Goal: Task Accomplishment & Management: Manage account settings

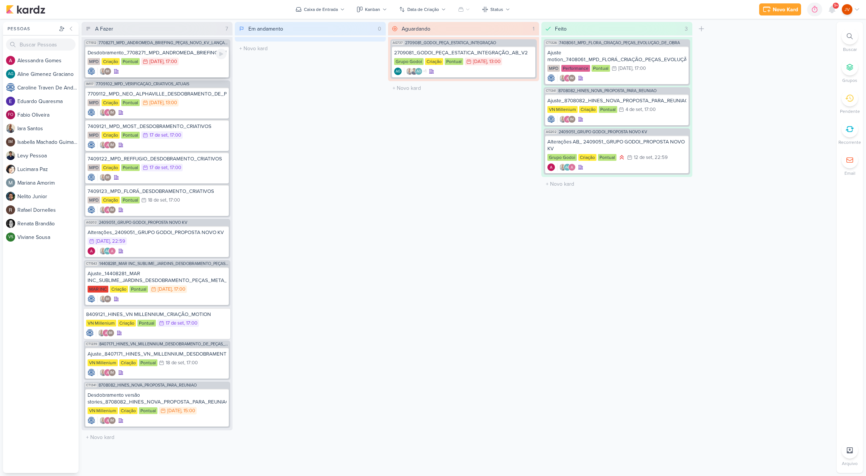
click at [197, 58] on div "MPD Criação Pontual 15/9 [DATE] 17:00" at bounding box center [157, 62] width 139 height 8
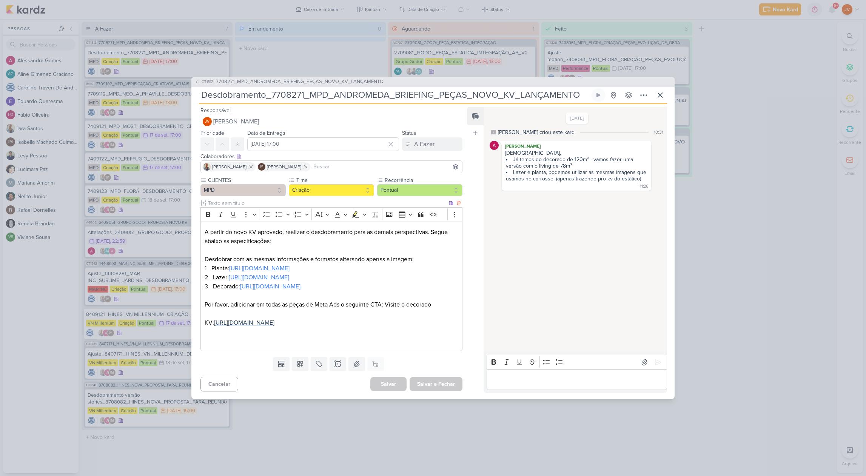
click at [275, 320] on span "[URL][DOMAIN_NAME]" at bounding box center [244, 323] width 60 height 8
click at [290, 265] on link "[URL][DOMAIN_NAME]" at bounding box center [259, 269] width 60 height 8
click at [267, 284] on link "[URL][DOMAIN_NAME]" at bounding box center [270, 287] width 60 height 8
click at [289, 274] on link "[URL][DOMAIN_NAME]" at bounding box center [259, 278] width 60 height 8
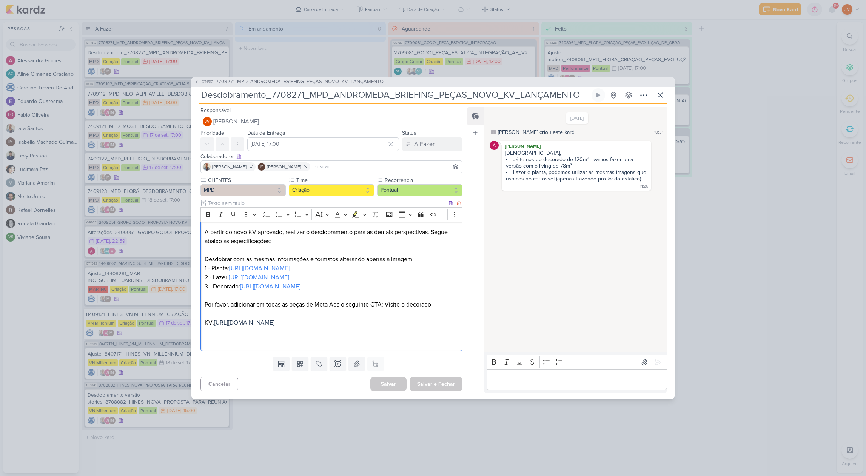
drag, startPoint x: 326, startPoint y: 274, endPoint x: 498, endPoint y: 243, distance: 175.4
click at [289, 274] on link "[URL][DOMAIN_NAME]" at bounding box center [259, 278] width 60 height 8
click at [361, 91] on input "Desdobramento_7708271_MPD_ANDROMEDA_BRIEFING_PEÇAS_NOVO_KV_LANÇAMENTO" at bounding box center [394, 95] width 391 height 14
click at [361, 93] on input "Desdobramento_7708271_MPD_ANDROMEDA_BRIEFING_PEÇAS_NOVO_KV_LANÇAMENTO" at bounding box center [394, 95] width 391 height 14
click at [361, 91] on input "Desdobramento_7708271_MPD_ANDROMEDA_BRIEFING_PEÇAS_NOVO_KV_LANÇAMENTO" at bounding box center [394, 95] width 391 height 14
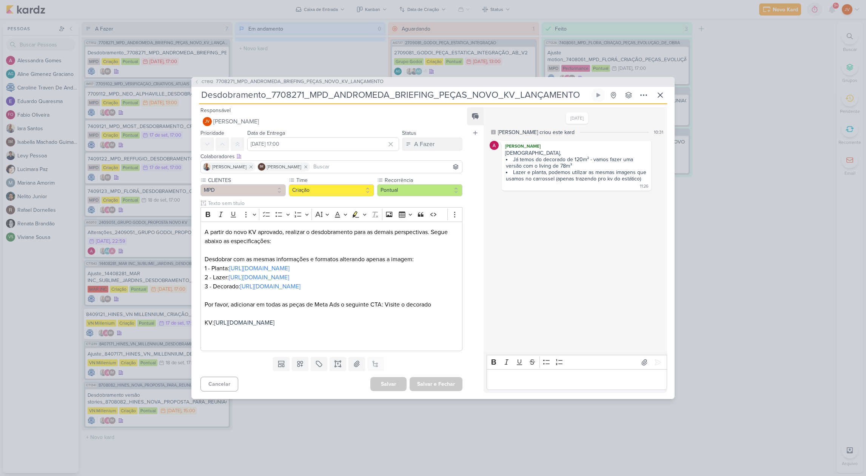
click at [361, 91] on input "Desdobramento_7708271_MPD_ANDROMEDA_BRIEFING_PEÇAS_NOVO_KV_LANÇAMENTO" at bounding box center [394, 95] width 391 height 14
click at [563, 93] on input "Desdobramento_7708271_MPD_ANDROMEDA_BRIEFING_PEÇAS_NOVO_KV_LANÇAMENTO" at bounding box center [394, 95] width 391 height 14
drag, startPoint x: 562, startPoint y: 93, endPoint x: 568, endPoint y: 92, distance: 5.7
click at [562, 93] on input "Desdobramento_7708271_MPD_ANDROMEDA_BRIEFING_PEÇAS_NOVO_KV_LANÇAMENTO" at bounding box center [394, 95] width 391 height 14
click at [579, 91] on input "Desdobramento_7708271_MPD_ANDROMEDA_BRIEFING_PEÇAS_NOVO_KV_LANÇAMENTO" at bounding box center [394, 95] width 391 height 14
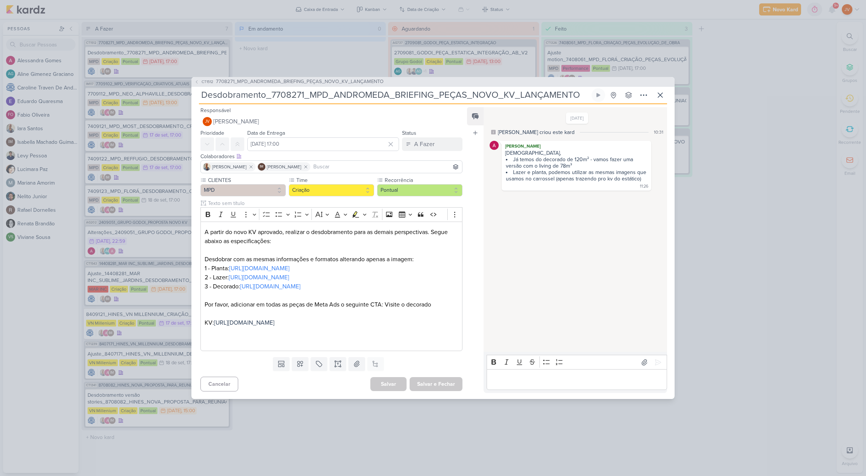
click at [485, 92] on input "Desdobramento_7708271_MPD_ANDROMEDA_BRIEFING_PEÇAS_NOVO_KV_LANÇAMENTO" at bounding box center [394, 95] width 391 height 14
drag, startPoint x: 582, startPoint y: 270, endPoint x: 585, endPoint y: 262, distance: 8.2
click at [584, 270] on div "[DATE] [PERSON_NAME] criou este kard 10:31 [PERSON_NAME] Jôney, Já temos do dec…" at bounding box center [575, 230] width 183 height 244
drag, startPoint x: 580, startPoint y: 90, endPoint x: 208, endPoint y: 83, distance: 371.7
click at [208, 88] on input "Desdobramento_7708271_MPD_ANDROMEDA_BRIEFING_PEÇAS_NOVO_KV_LANÇAMENTO" at bounding box center [394, 95] width 391 height 14
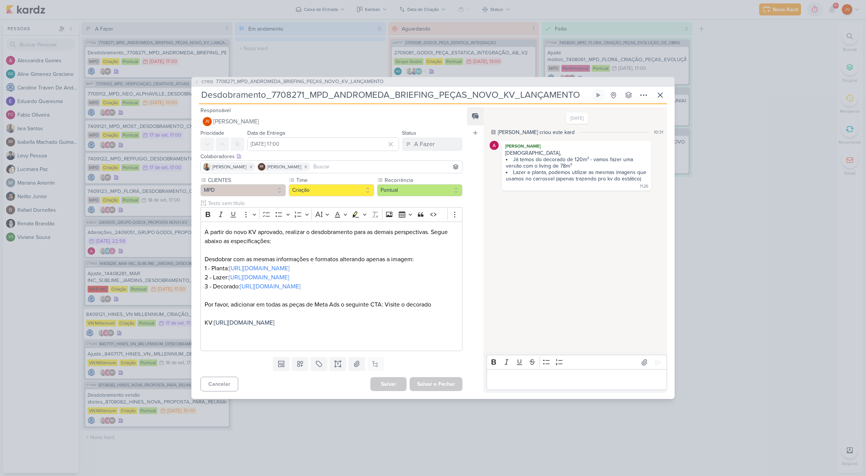
click at [301, 442] on div "CT1512 7708271_MPD_ANDROMEDA_BRIEFING_PEÇAS_NOVO_KV_LANÇAMENTO Desdobramento_77…" at bounding box center [433, 238] width 866 height 476
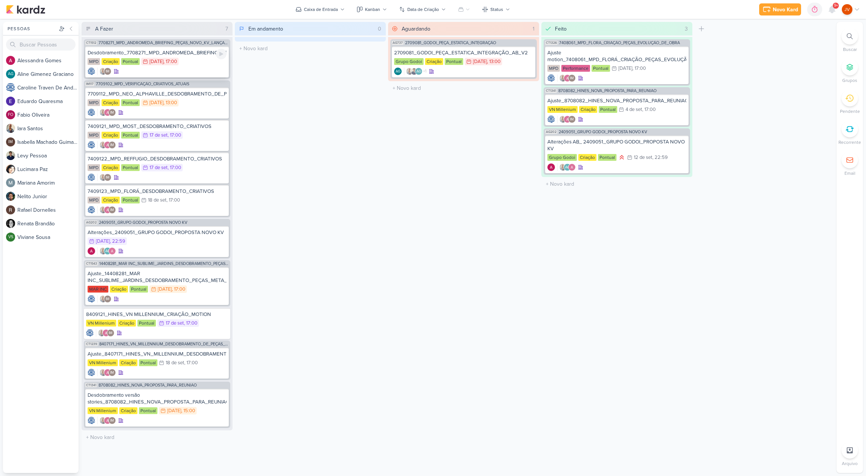
click at [194, 55] on div "Desdobramento_7708271_MPD_ANDROMEDA_BRIEFING_PEÇAS_NOVO_KV_LANÇAMENTO" at bounding box center [157, 52] width 139 height 7
click at [0, 0] on div at bounding box center [0, 0] width 0 height 0
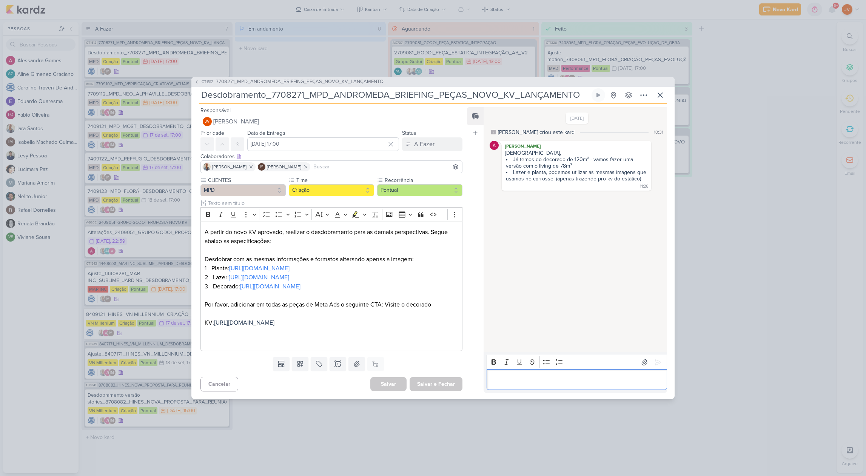
click at [497, 384] on p "Editor editing area: main" at bounding box center [577, 379] width 173 height 9
click at [655, 359] on icon at bounding box center [659, 363] width 8 height 8
click at [428, 140] on div "A Fazer" at bounding box center [424, 144] width 20 height 9
click at [415, 182] on div "Aguardando" at bounding box center [423, 186] width 29 height 8
click at [437, 389] on button "Salvar e Fechar" at bounding box center [436, 384] width 53 height 14
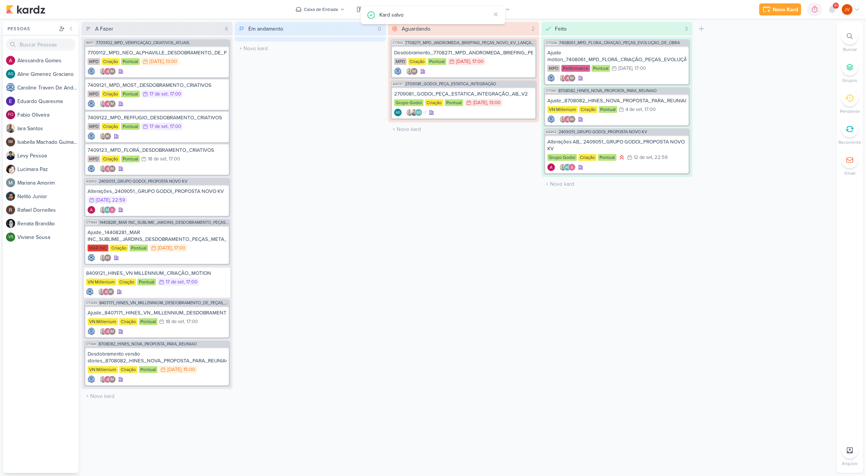
click at [433, 228] on div "Aguardando 2 Mover Para Esquerda Mover Para Direita [GEOGRAPHIC_DATA] CT1512 77…" at bounding box center [463, 247] width 151 height 451
click at [178, 358] on div "Desdobramento versão stories_8708082_HINES_NOVA_PROPOSTA_PARA_REUNIAO" at bounding box center [157, 358] width 139 height 14
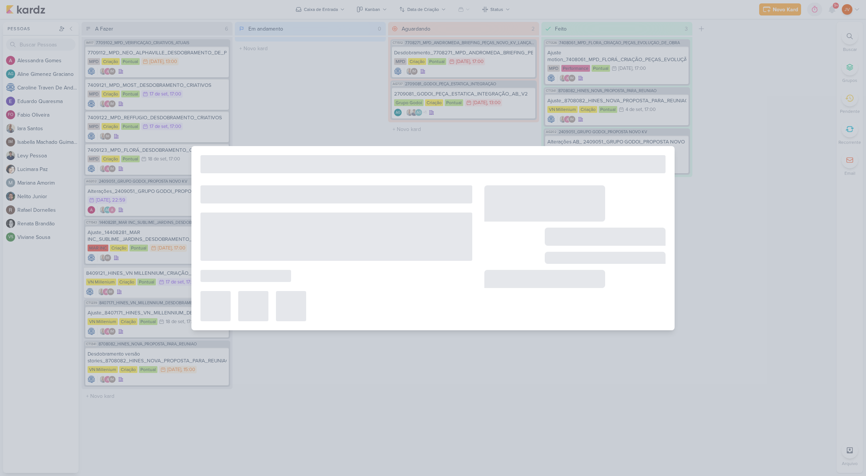
type input "Desdobramento versão stories_8708082_HINES_NOVA_PROPOSTA_PARA_REUNIAO"
type input "[DATE] 15:00"
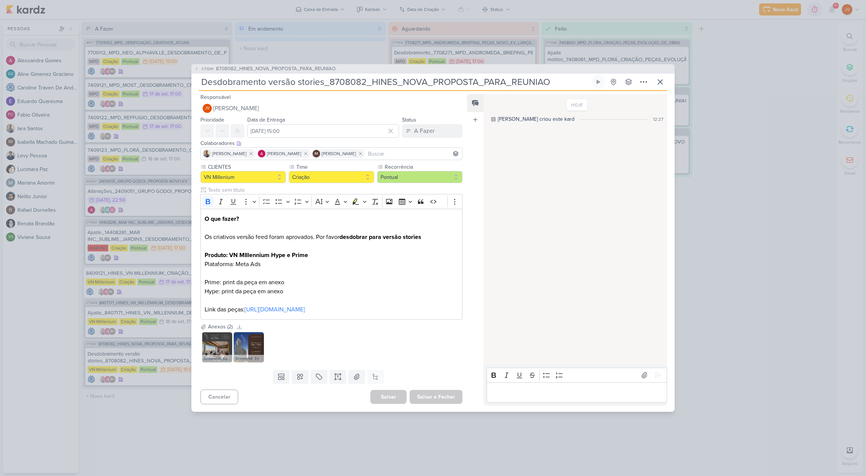
click at [238, 443] on div "CT1341 8708082_HINES_NOVA_PROPOSTA_PARA_REUNIAO Desdobramento versão stories_87…" at bounding box center [433, 238] width 866 height 476
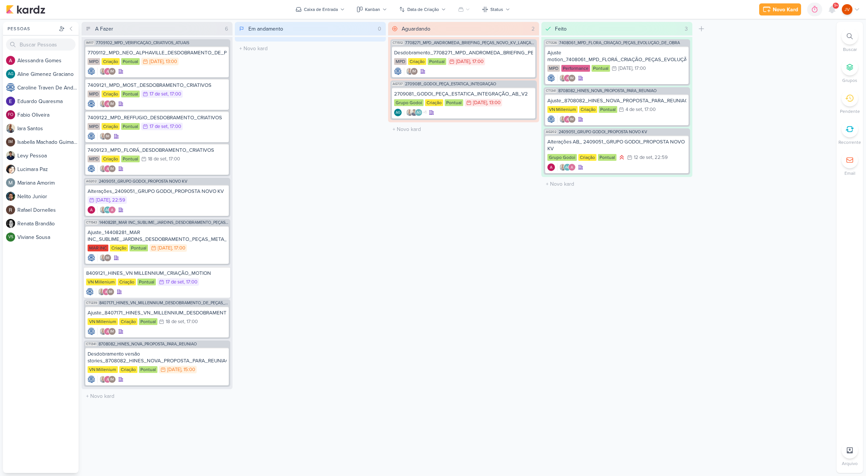
click at [425, 249] on div "Aguardando 2 Mover Para Esquerda Mover Para Direita [GEOGRAPHIC_DATA] CT1512 77…" at bounding box center [463, 247] width 151 height 451
